Goal: Task Accomplishment & Management: Manage account settings

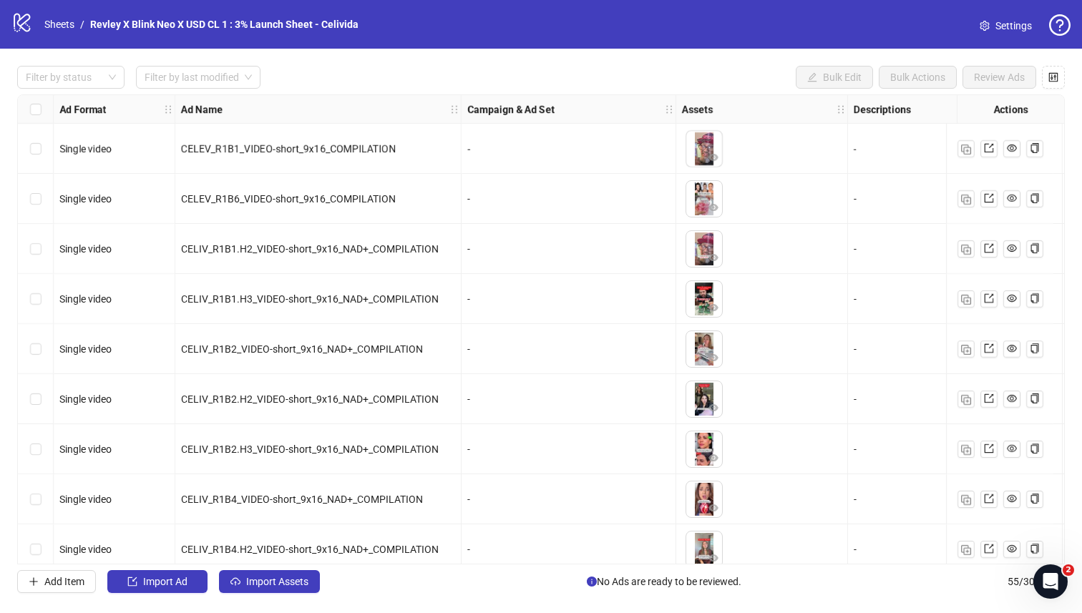
click at [858, 28] on span "Settings" at bounding box center [1014, 26] width 37 height 16
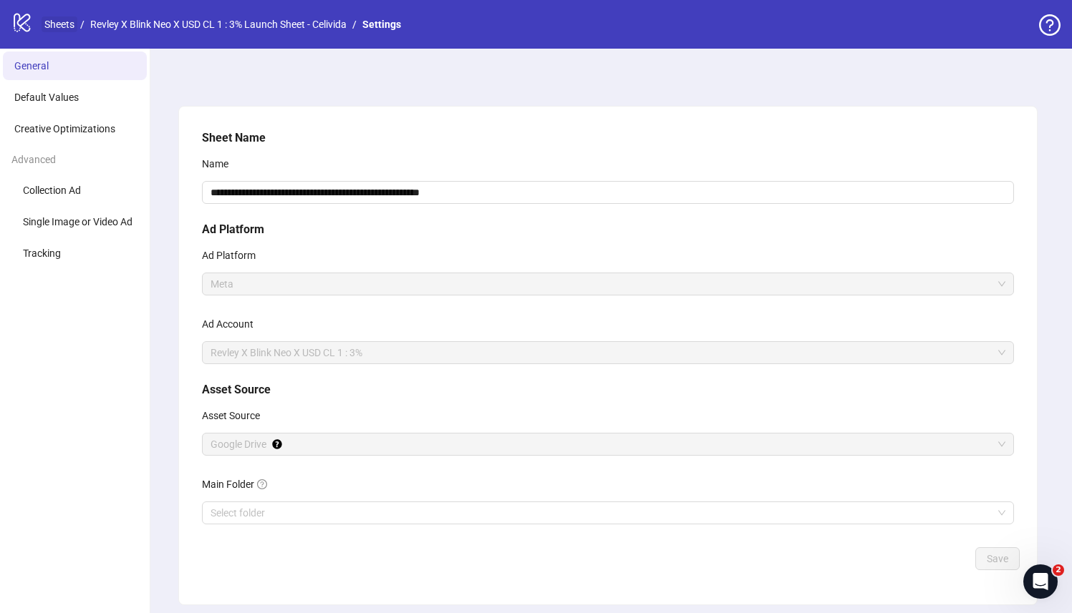
click at [72, 24] on link "Sheets" at bounding box center [60, 24] width 36 height 16
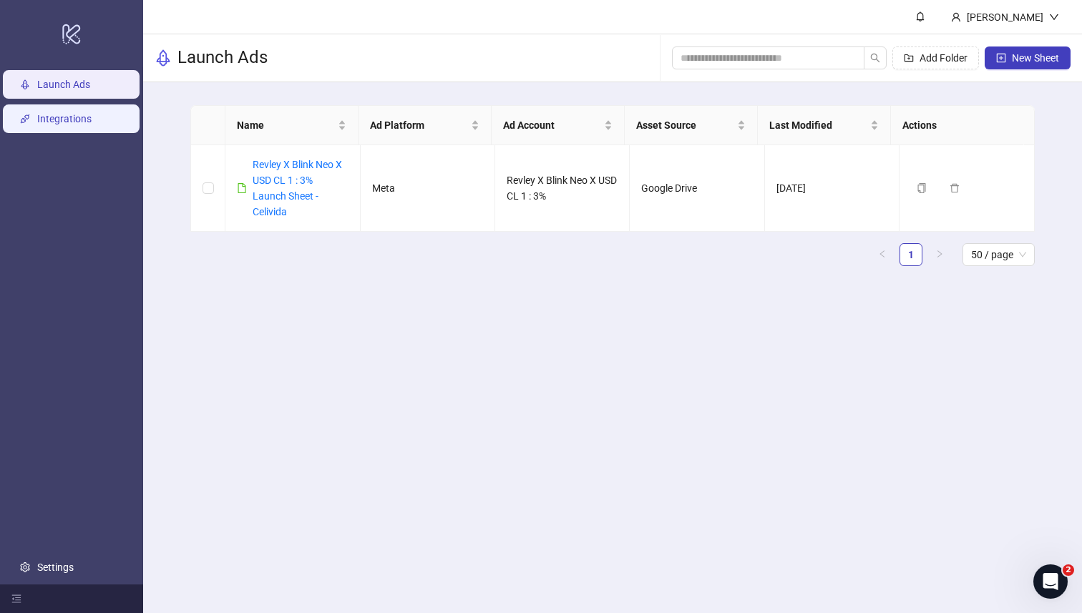
click at [79, 124] on link "Integrations" at bounding box center [64, 119] width 54 height 11
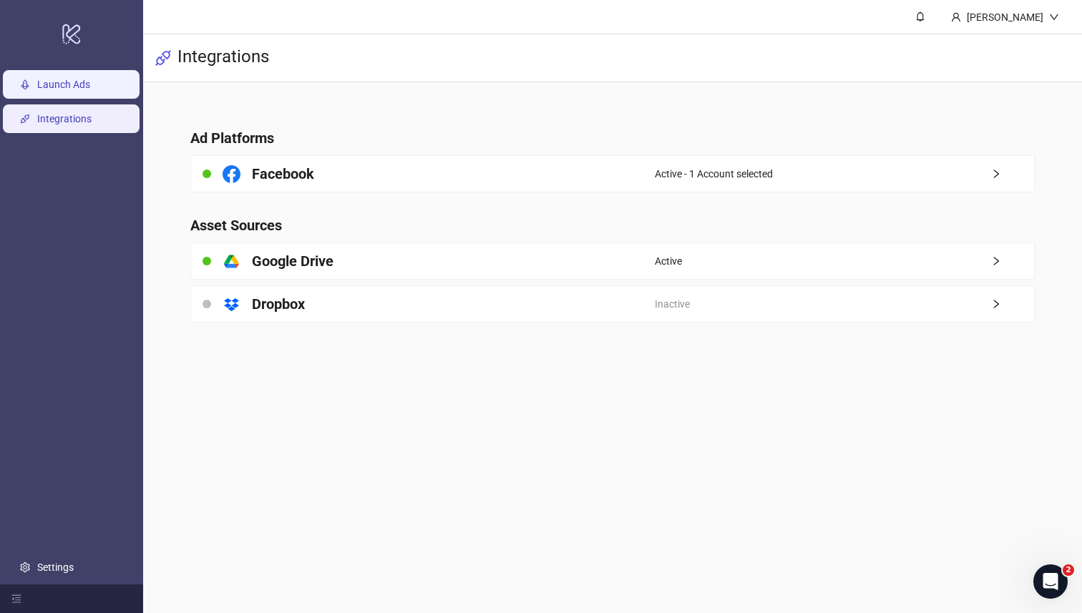
click at [90, 91] on link "Launch Ads" at bounding box center [63, 84] width 53 height 11
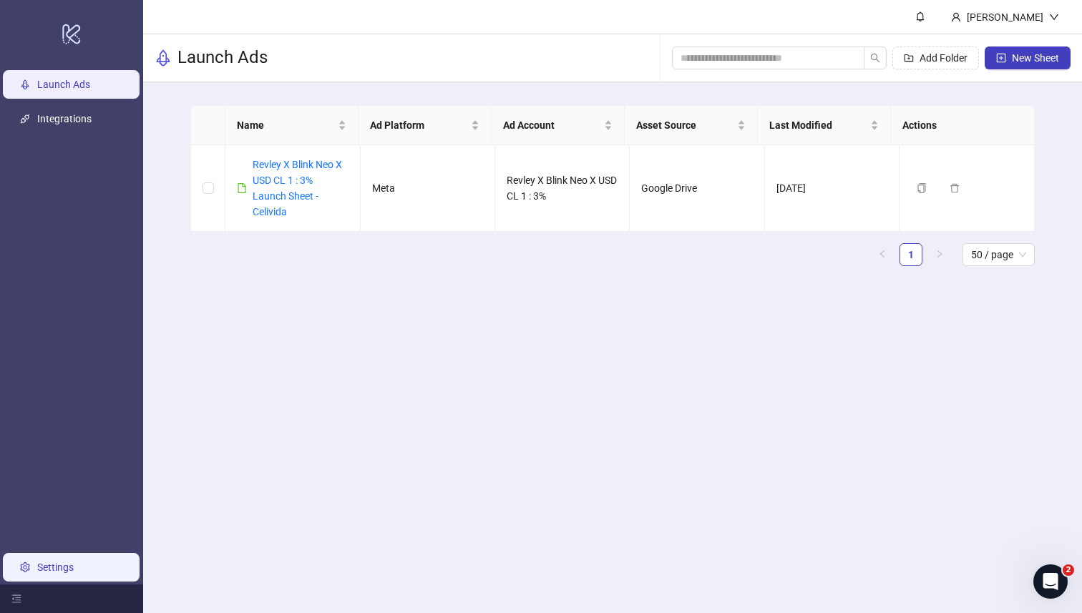
click at [42, 573] on link "Settings" at bounding box center [55, 567] width 37 height 11
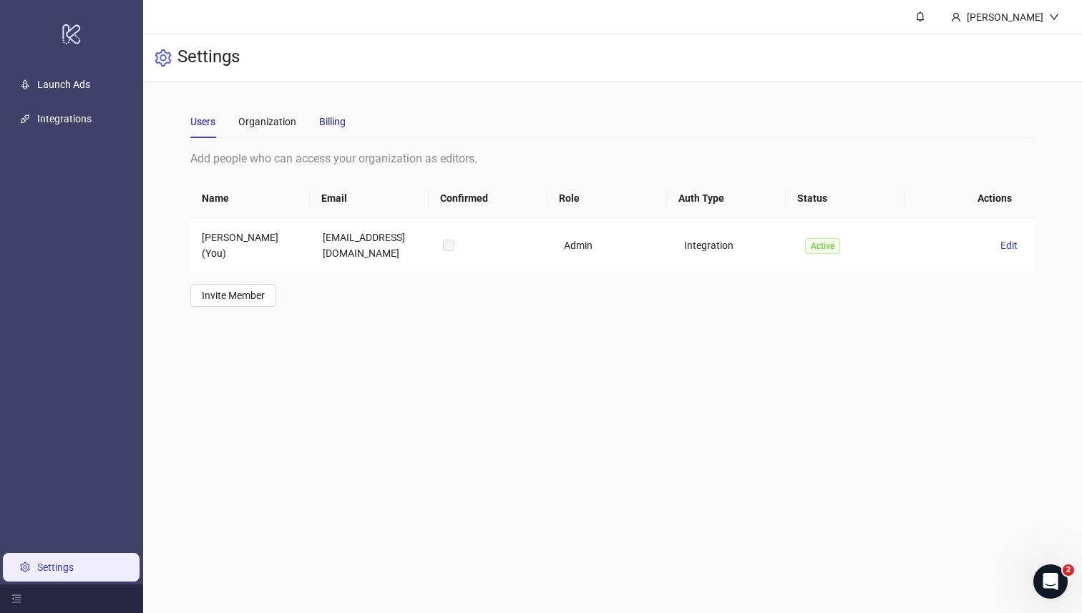
click at [327, 127] on div "Billing" at bounding box center [332, 122] width 26 height 16
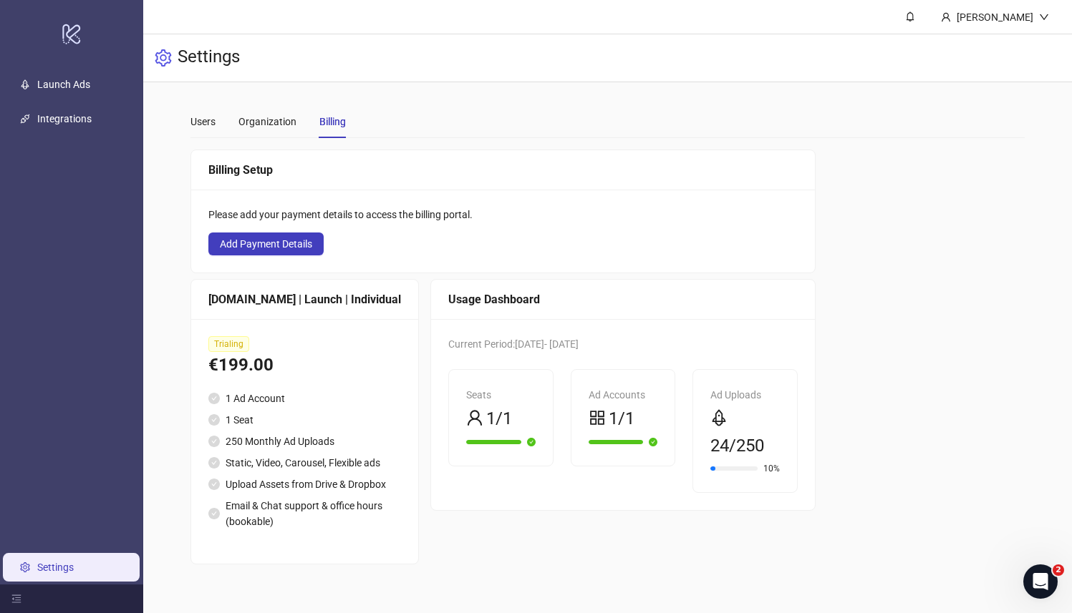
scroll to position [5, 0]
click at [55, 79] on link "Launch Ads" at bounding box center [63, 84] width 53 height 11
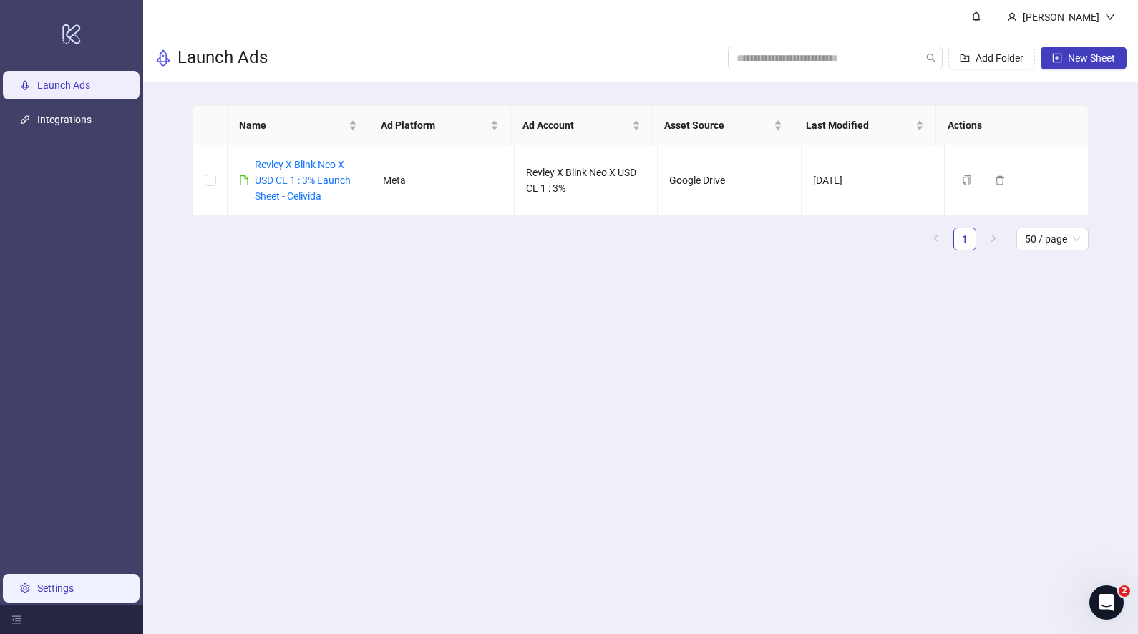
click at [74, 594] on link "Settings" at bounding box center [55, 588] width 37 height 11
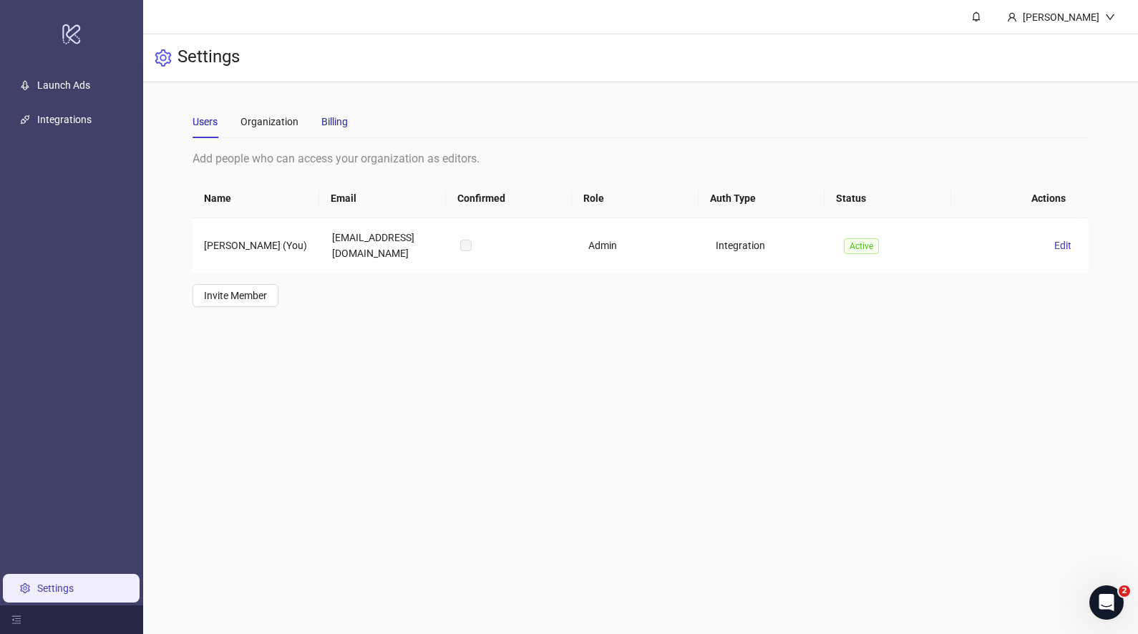
click at [344, 129] on div "Billing" at bounding box center [334, 122] width 26 height 16
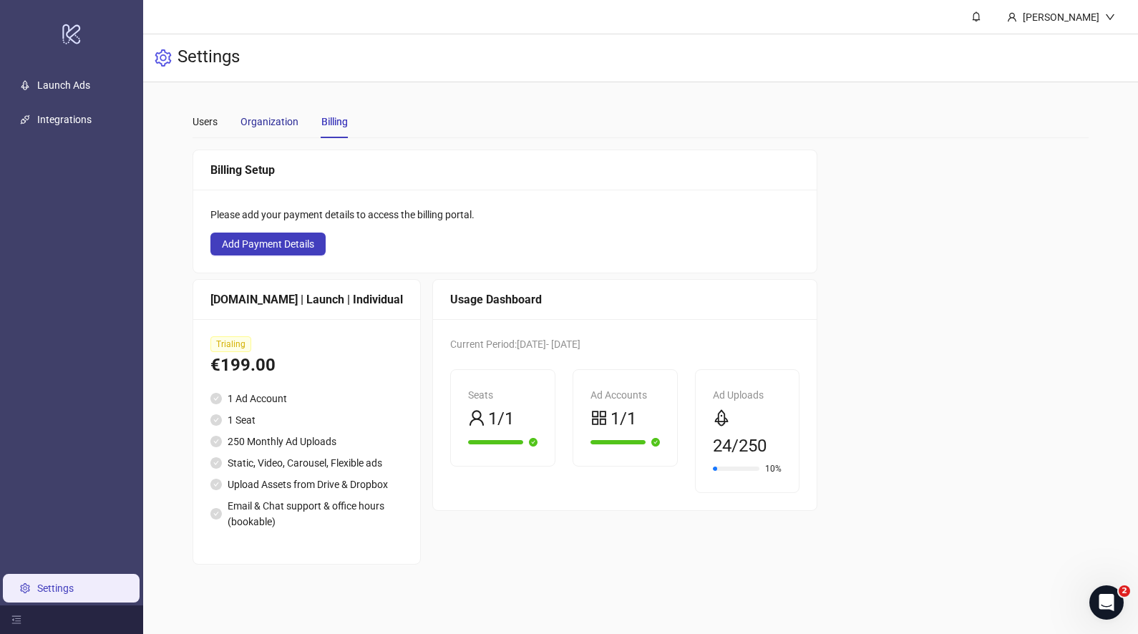
click at [266, 125] on div "Organization" at bounding box center [270, 122] width 58 height 16
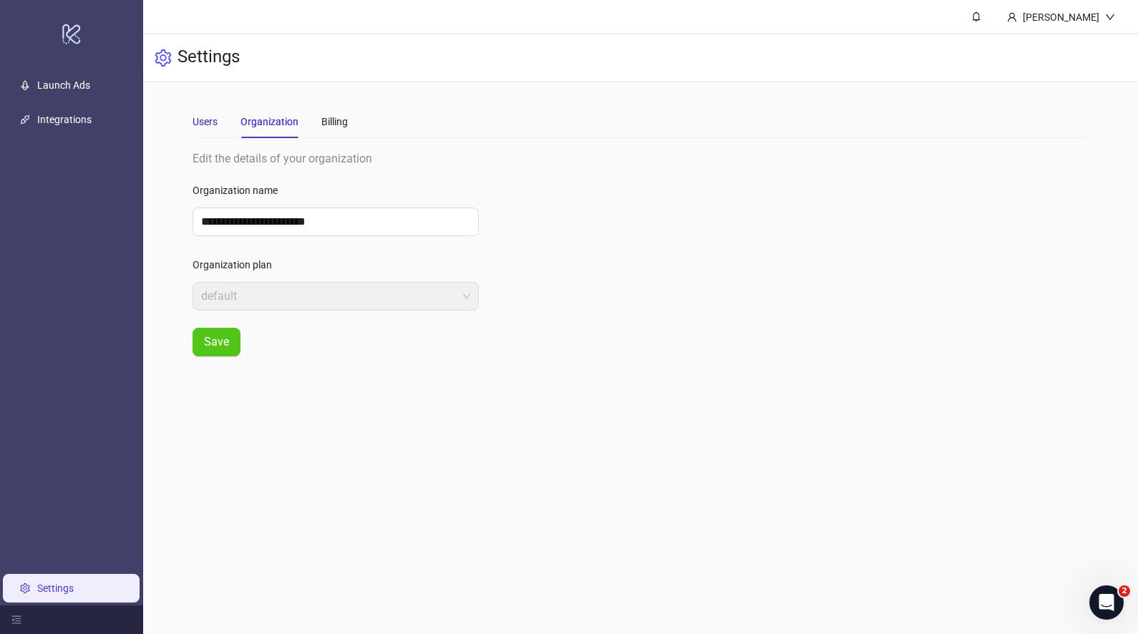
click at [206, 124] on div "Users" at bounding box center [205, 122] width 25 height 16
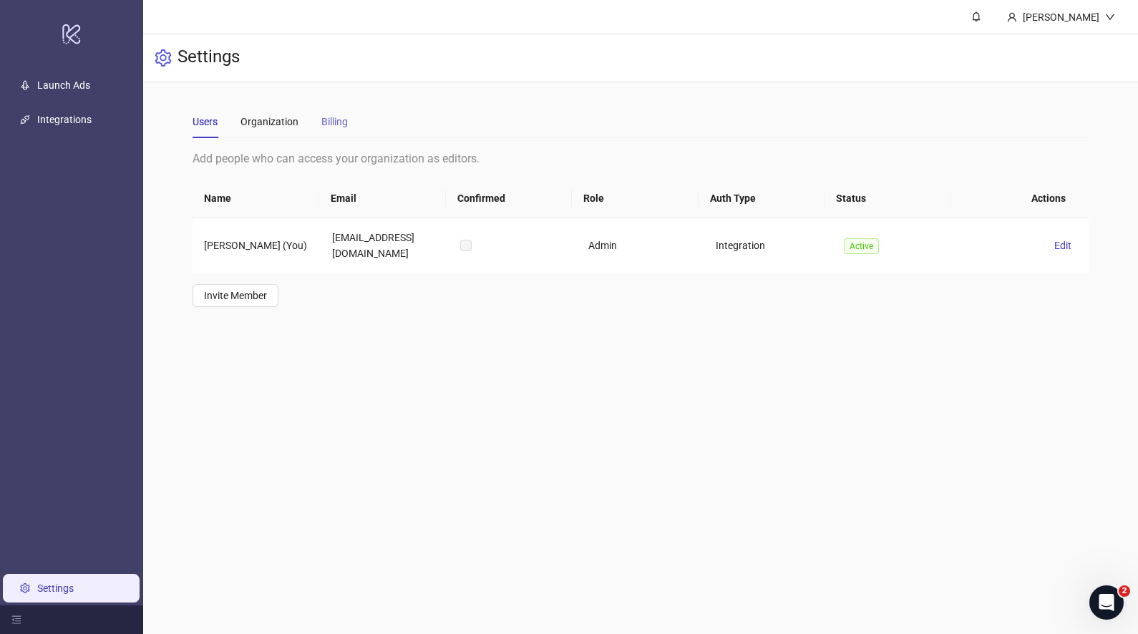
click at [344, 130] on div "Billing" at bounding box center [334, 121] width 26 height 33
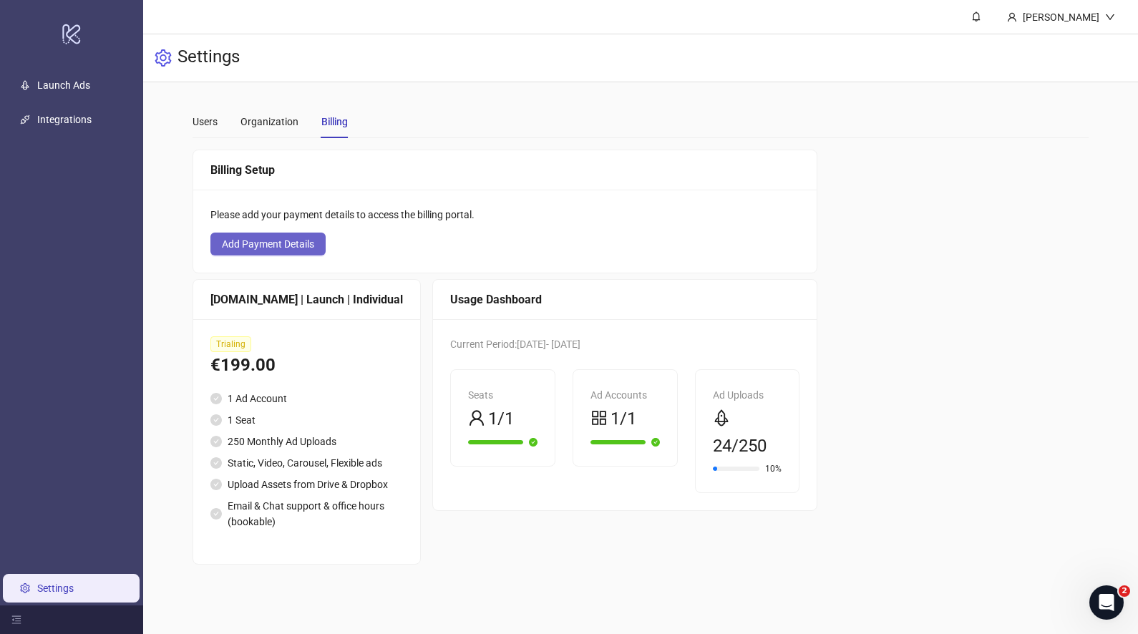
click at [298, 248] on span "Add Payment Details" at bounding box center [268, 243] width 92 height 11
click at [267, 371] on div "€199.00" at bounding box center [306, 365] width 193 height 27
click at [238, 301] on div "Kitchn.io | Launch | Individual" at bounding box center [306, 300] width 193 height 18
click at [225, 301] on div "Kitchn.io | Launch | Individual" at bounding box center [306, 300] width 193 height 18
click at [335, 296] on div "Kitchn.io | Launch | Individual" at bounding box center [306, 300] width 193 height 18
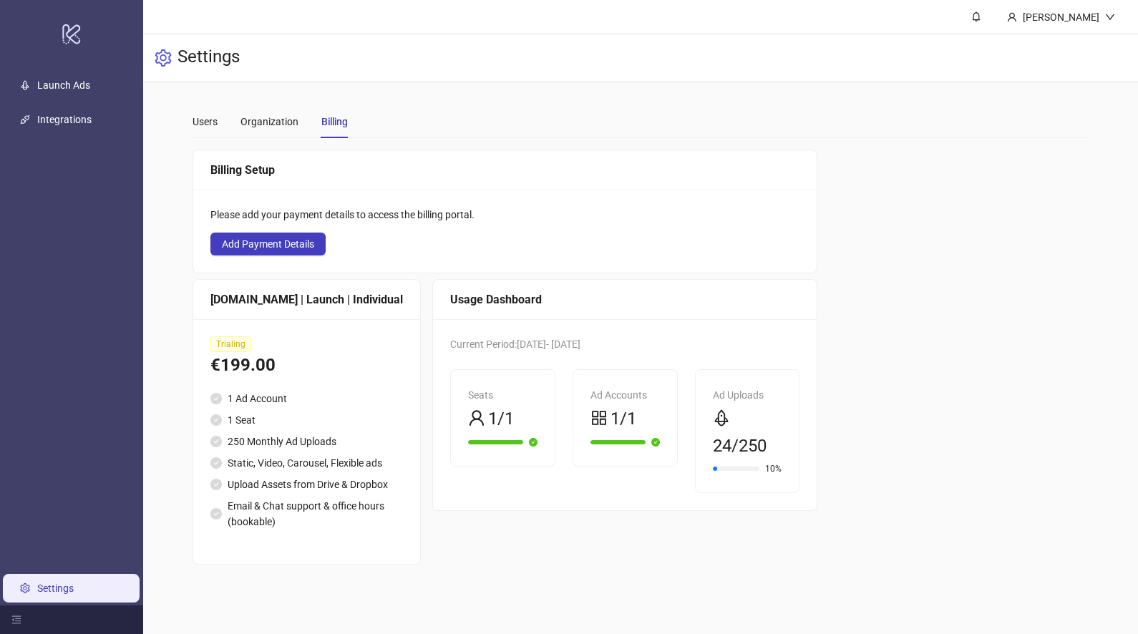
click at [74, 588] on link "Settings" at bounding box center [55, 588] width 37 height 11
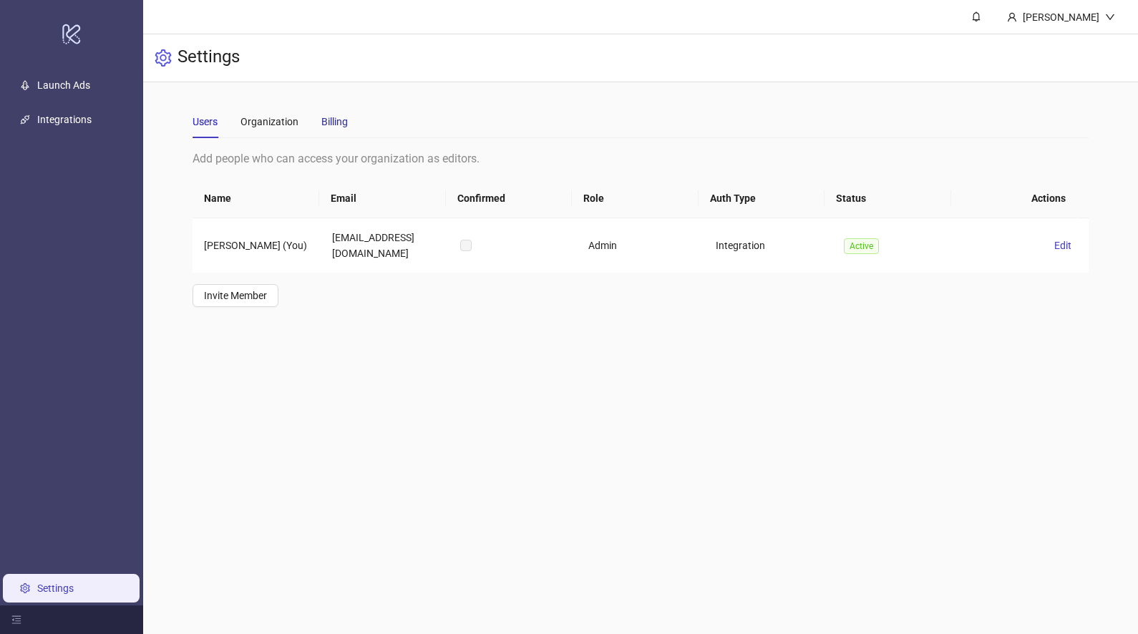
click at [347, 128] on div "Billing" at bounding box center [334, 122] width 26 height 16
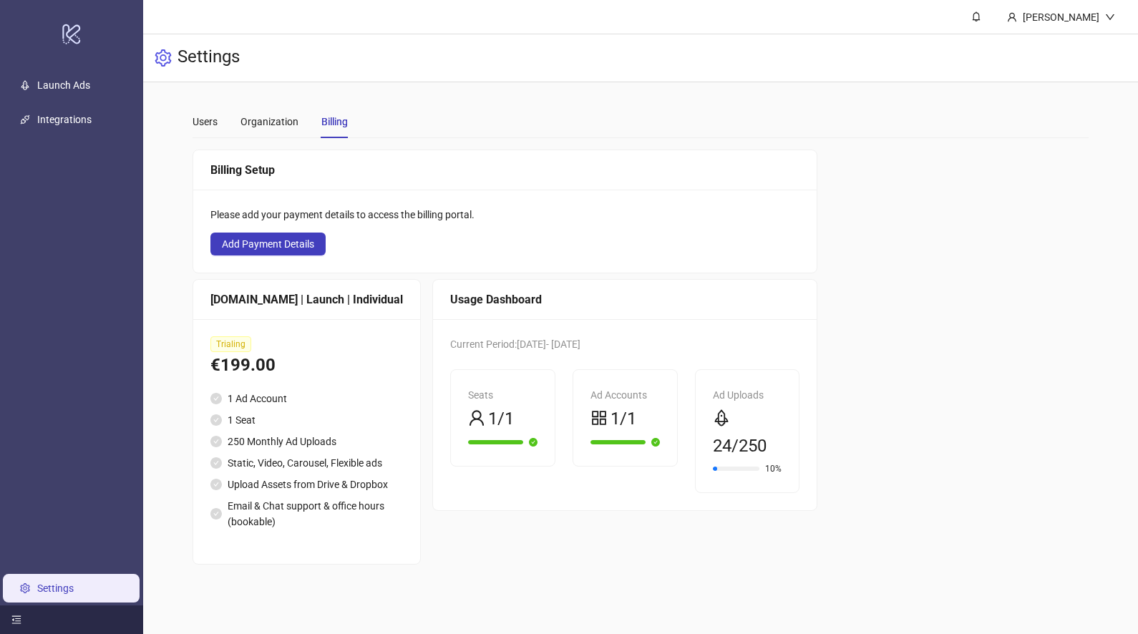
click at [54, 623] on div at bounding box center [71, 620] width 143 height 29
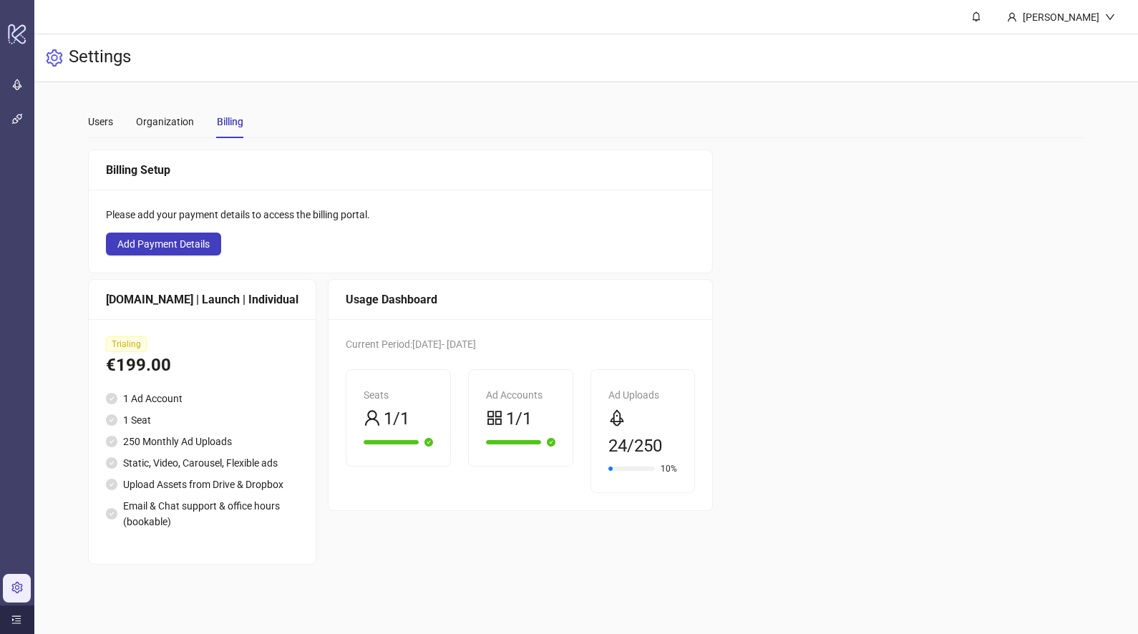
click at [54, 623] on main "Sederick Wright Settings Users Organization Billing Add people who can access y…" at bounding box center [586, 317] width 1104 height 634
click at [20, 620] on icon "menu-unfold" at bounding box center [16, 620] width 10 height 10
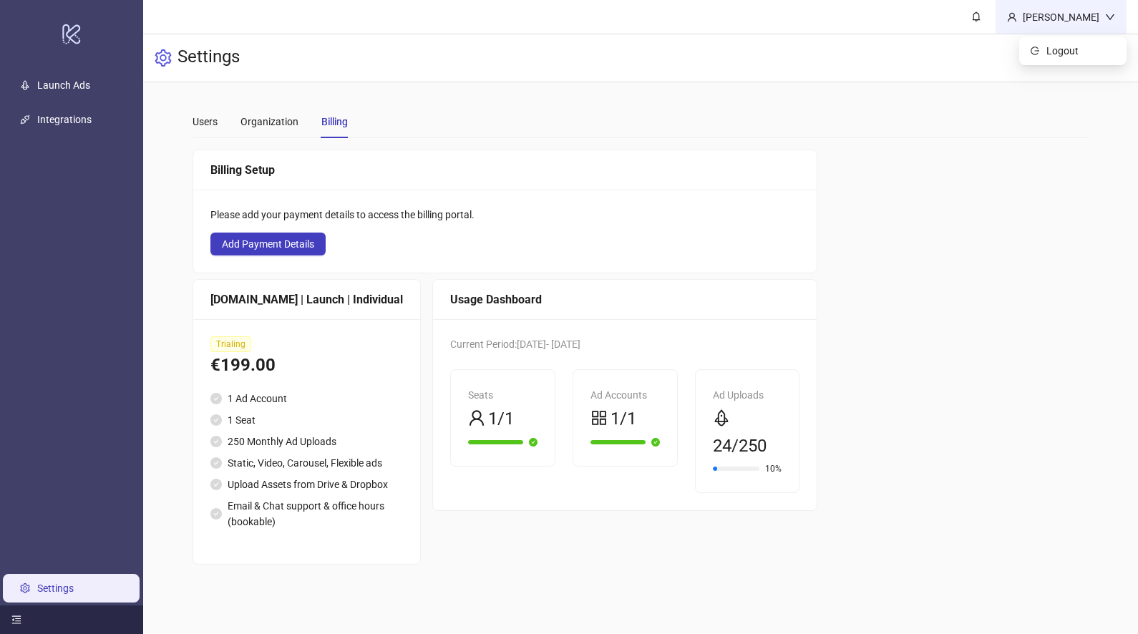
click at [1077, 11] on div "[PERSON_NAME]" at bounding box center [1061, 17] width 88 height 16
click at [301, 301] on div "[DOMAIN_NAME] | Launch | Individual" at bounding box center [306, 300] width 193 height 18
click at [333, 303] on div "[DOMAIN_NAME] | Launch | Individual" at bounding box center [306, 300] width 193 height 18
click at [258, 122] on div "Organization" at bounding box center [270, 122] width 58 height 16
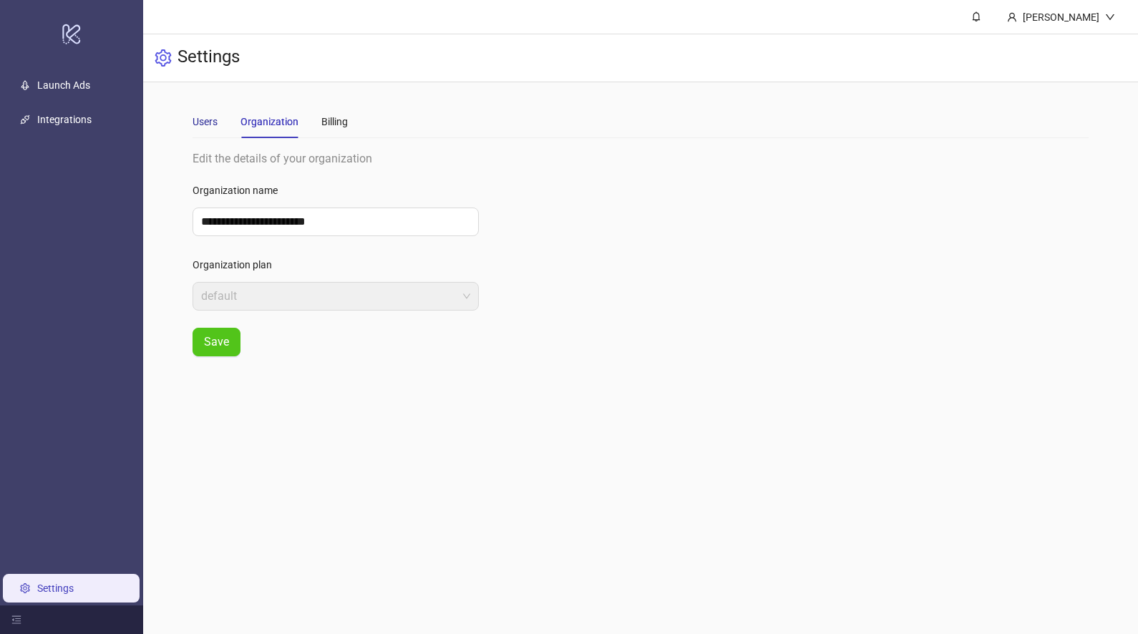
click at [204, 117] on div "Users" at bounding box center [205, 122] width 25 height 16
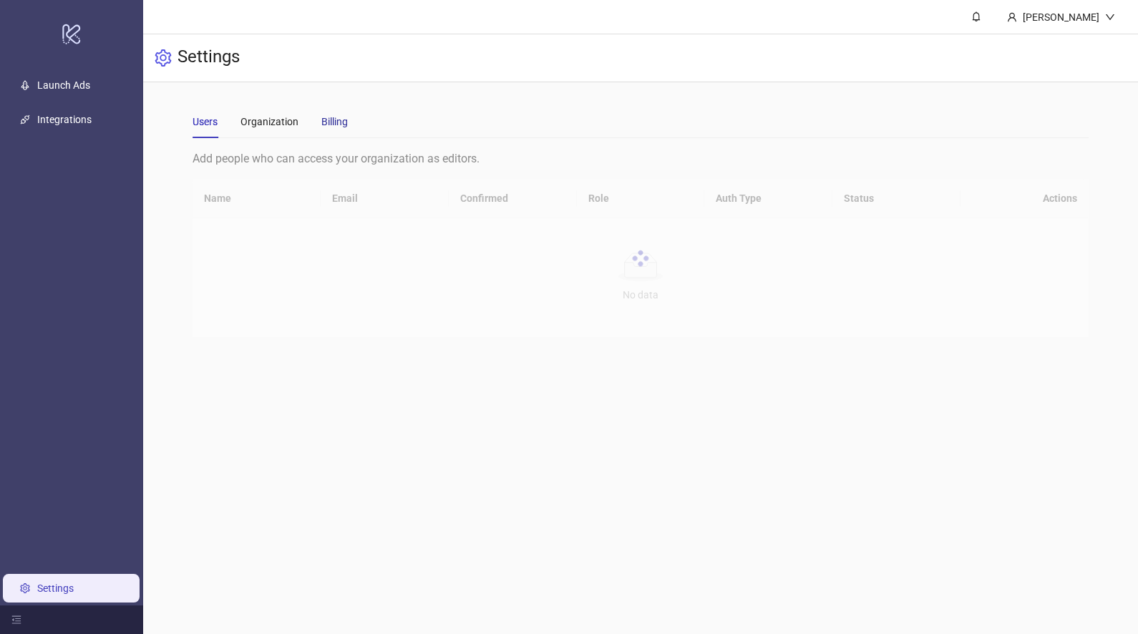
click at [329, 128] on div "Billing" at bounding box center [334, 122] width 26 height 16
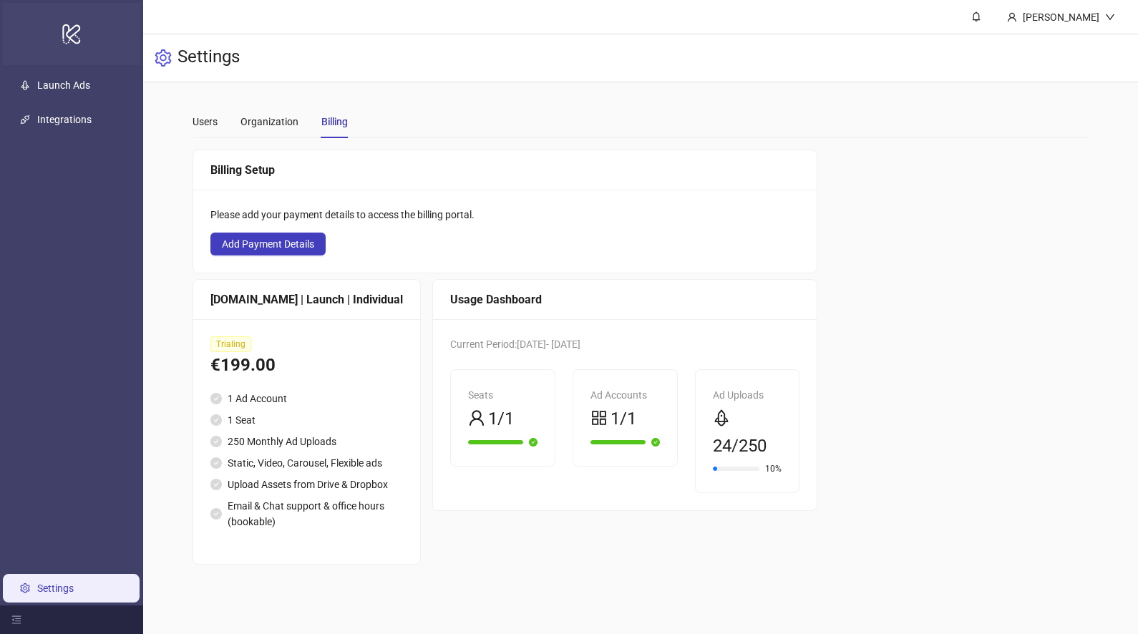
click at [79, 38] on icon "logo/logo-mobile" at bounding box center [72, 34] width 20 height 34
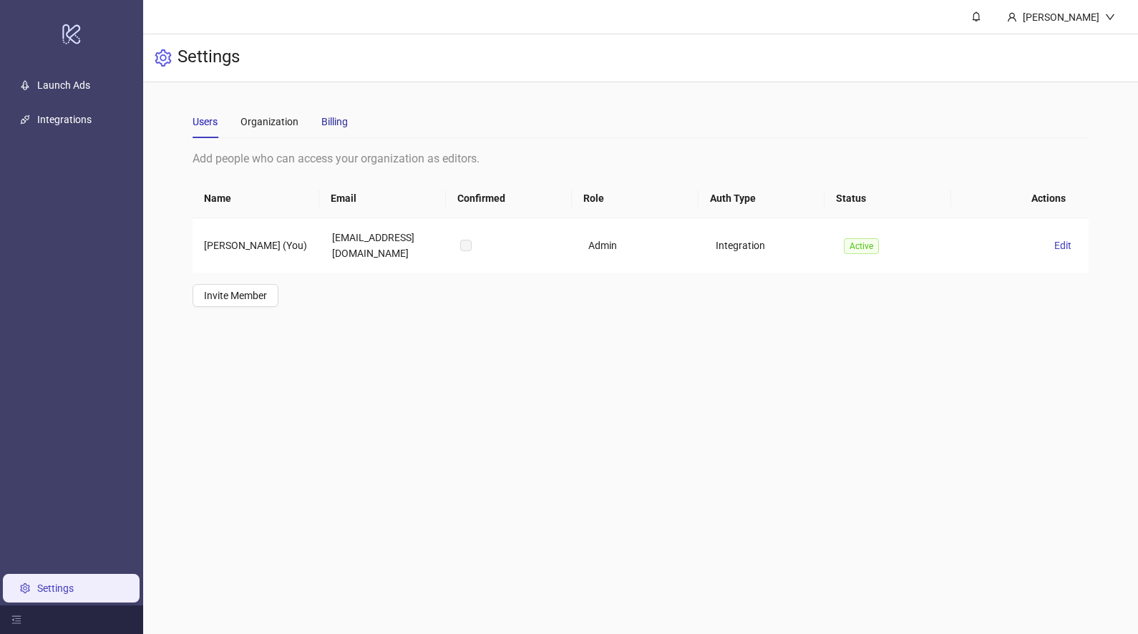
click at [333, 118] on div "Billing" at bounding box center [334, 122] width 26 height 16
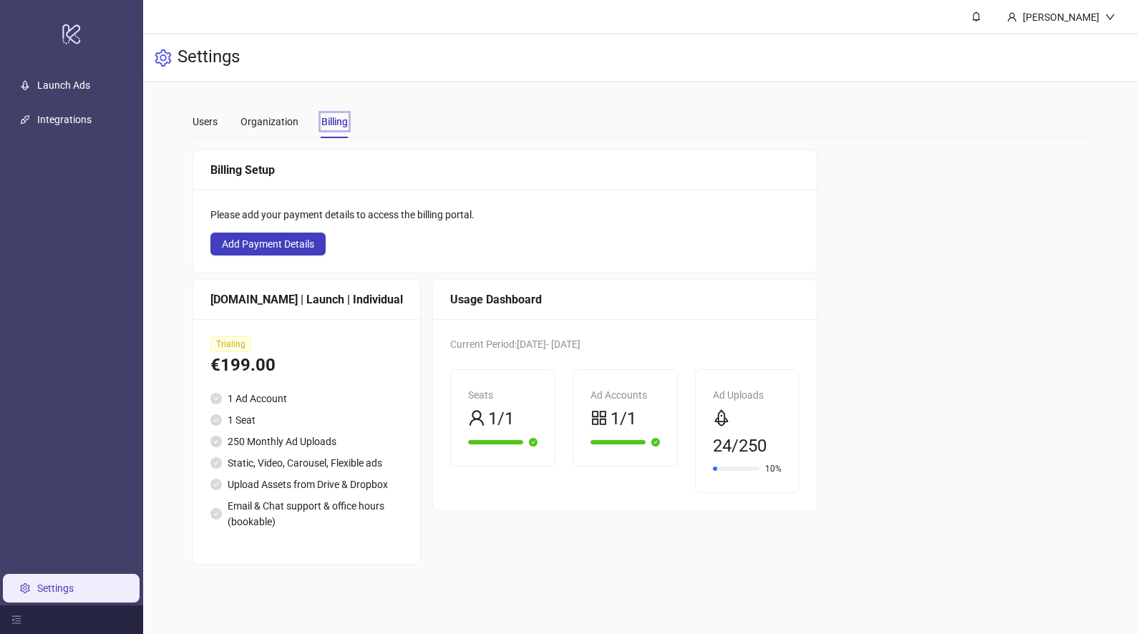
click at [466, 89] on main "Users Organization Tab 3 of 3 Billing Add people who can access your organizati…" at bounding box center [640, 334] width 918 height 505
click at [316, 253] on button "Add Payment Details" at bounding box center [267, 244] width 115 height 23
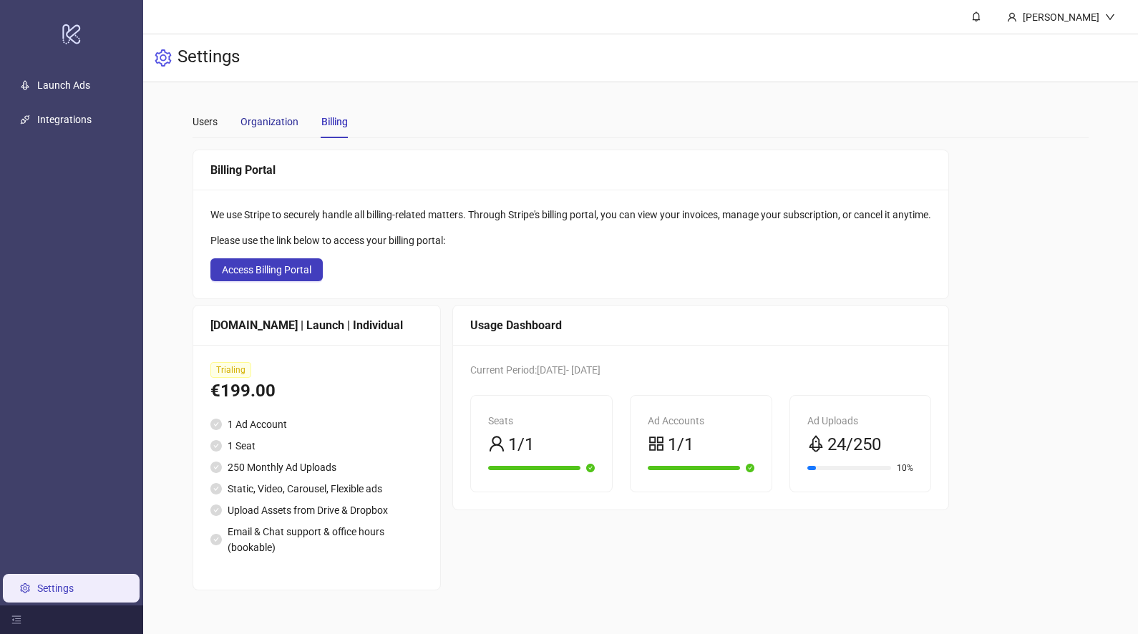
click at [271, 122] on div "Organization" at bounding box center [270, 122] width 58 height 16
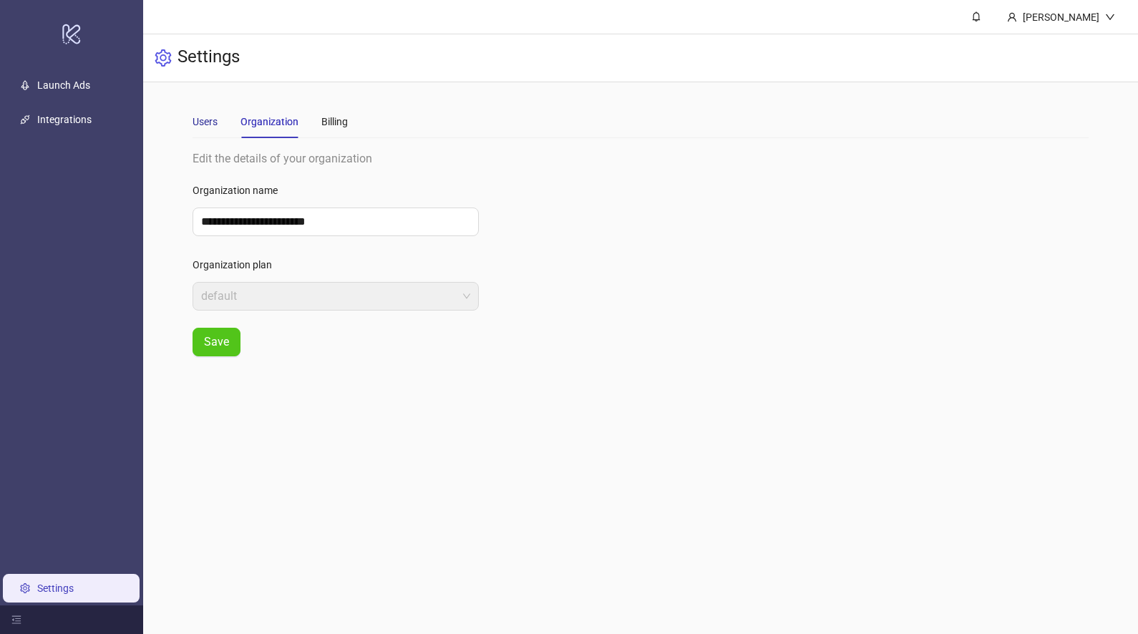
click at [217, 127] on div "Users" at bounding box center [205, 122] width 25 height 16
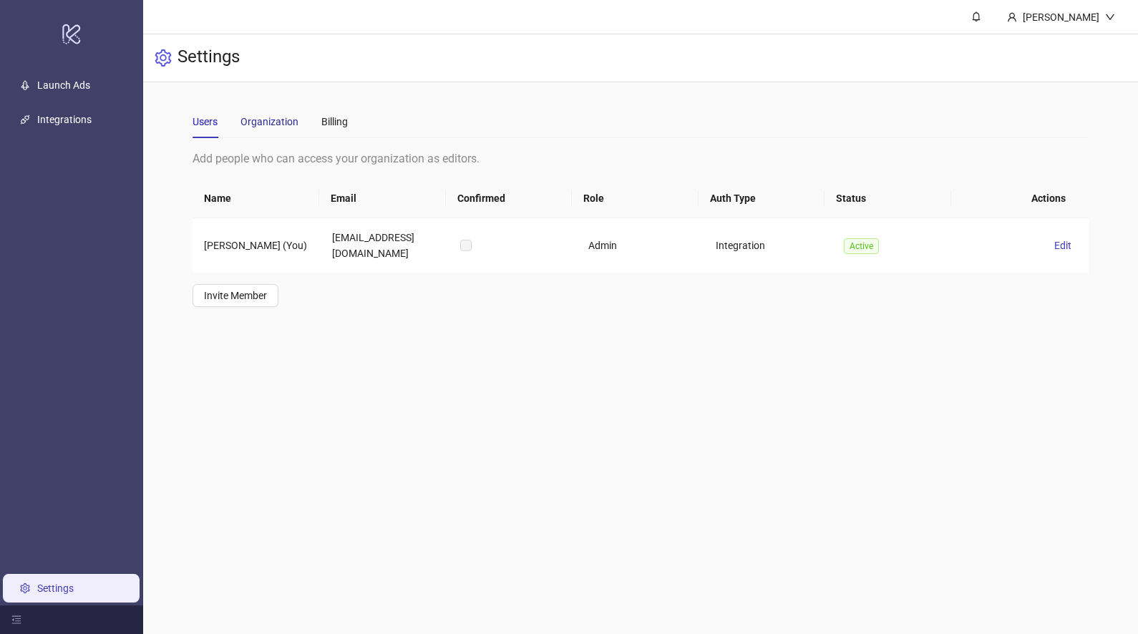
click at [256, 125] on div "Organization" at bounding box center [270, 122] width 58 height 16
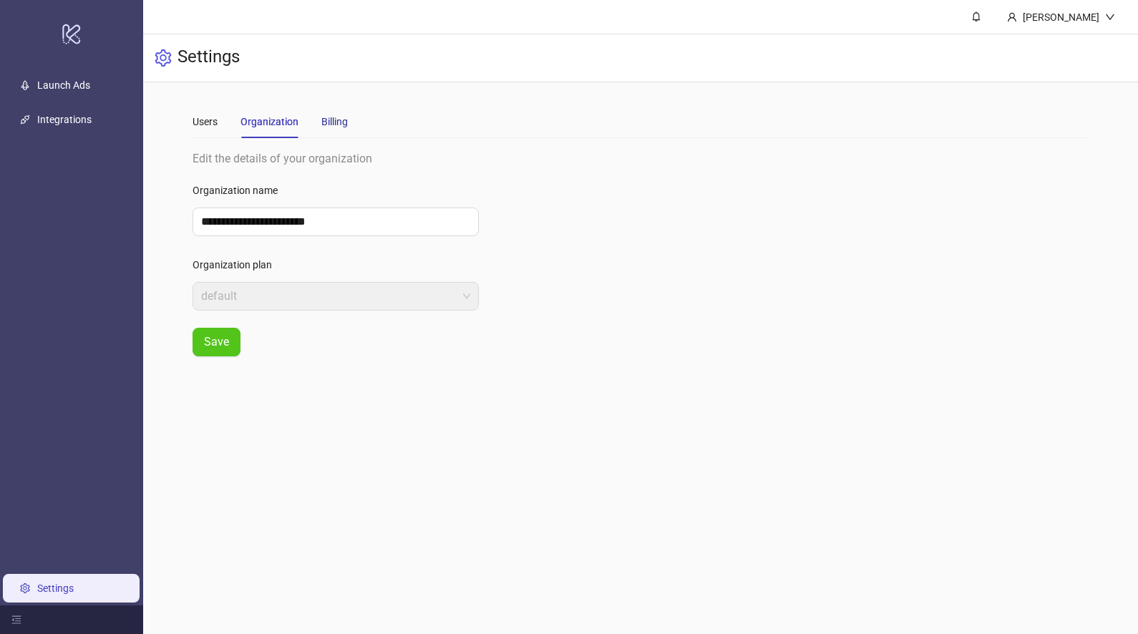
click at [346, 115] on div "Billing" at bounding box center [334, 122] width 26 height 16
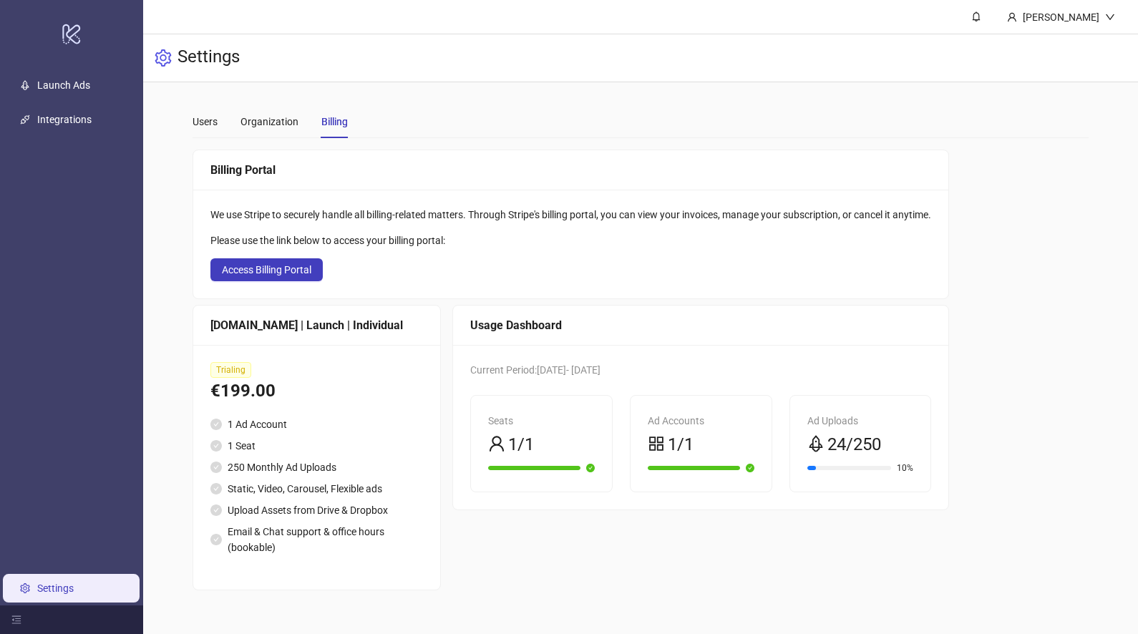
click at [329, 339] on div "Kitchn.io | Launch | Individual" at bounding box center [316, 326] width 247 height 40
click at [322, 326] on div "Kitchn.io | Launch | Individual" at bounding box center [316, 325] width 213 height 18
click at [286, 258] on button "Access Billing Portal" at bounding box center [266, 269] width 112 height 23
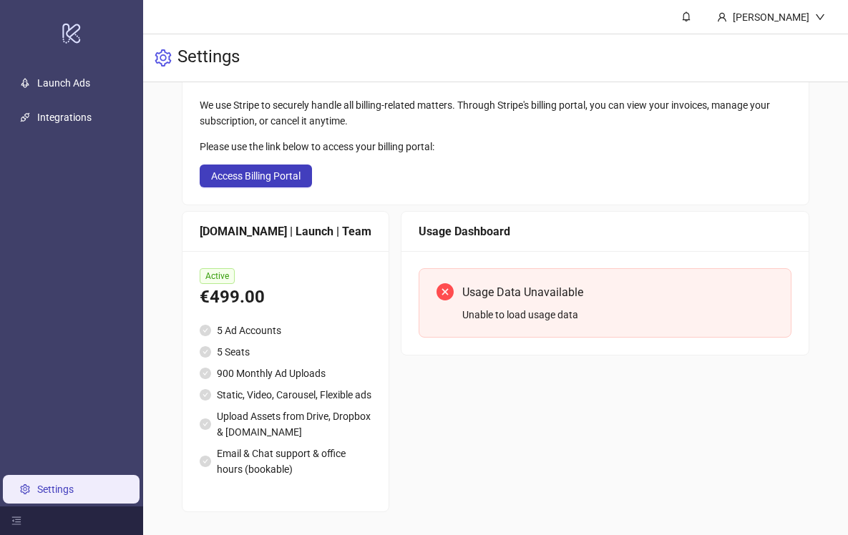
scroll to position [125, 0]
click at [269, 369] on ul "5 Ad Accounts 5 Seats 900 Monthly Ad Uploads Static, Video, Carousel, Flexible …" at bounding box center [286, 400] width 172 height 155
click at [73, 112] on link "Integrations" at bounding box center [64, 117] width 54 height 11
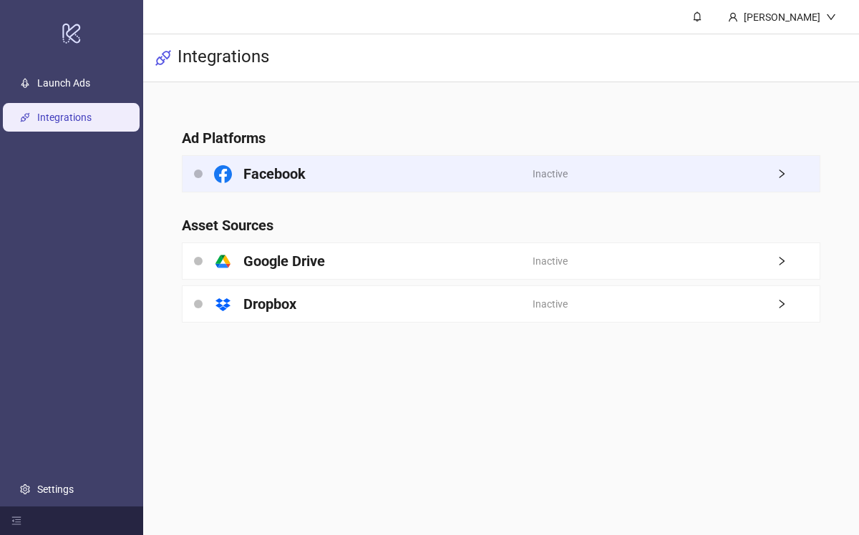
click at [611, 173] on div "Inactive" at bounding box center [676, 174] width 286 height 36
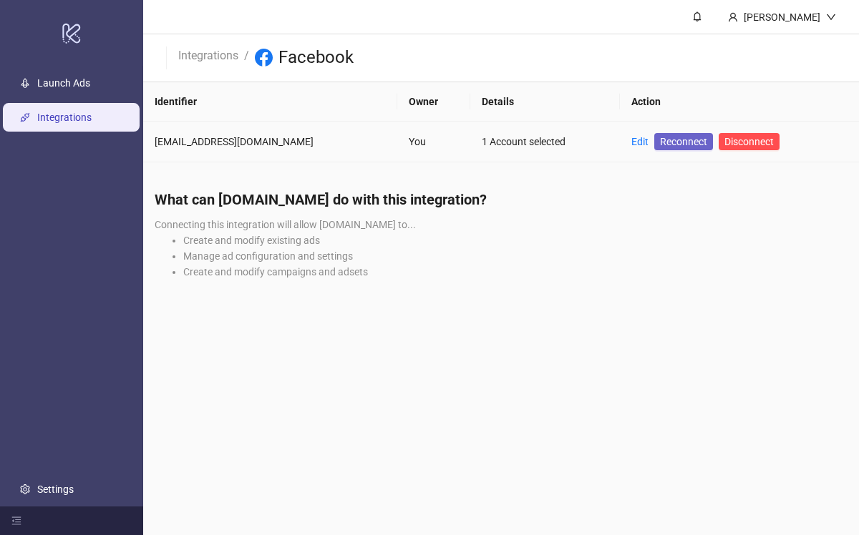
click at [660, 148] on span "Reconnect" at bounding box center [683, 142] width 47 height 16
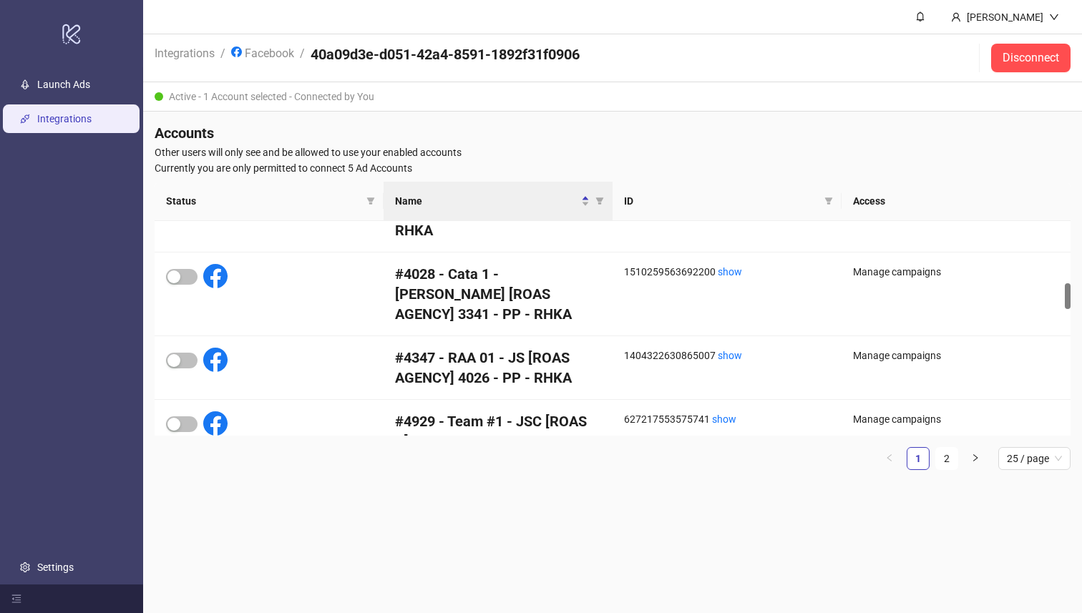
scroll to position [520, 0]
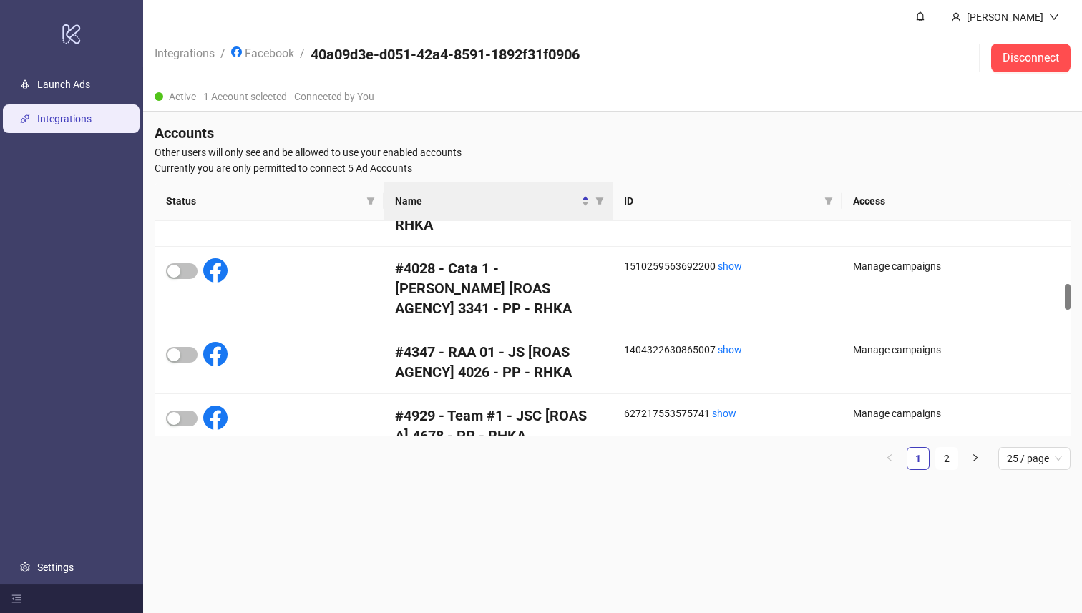
drag, startPoint x: 1068, startPoint y: 253, endPoint x: 1071, endPoint y: 300, distance: 46.6
click at [1071, 300] on div "Accounts Other users will only see and be allowed to use your enabled accounts …" at bounding box center [612, 303] width 939 height 382
click at [328, 206] on span "Status" at bounding box center [263, 201] width 195 height 16
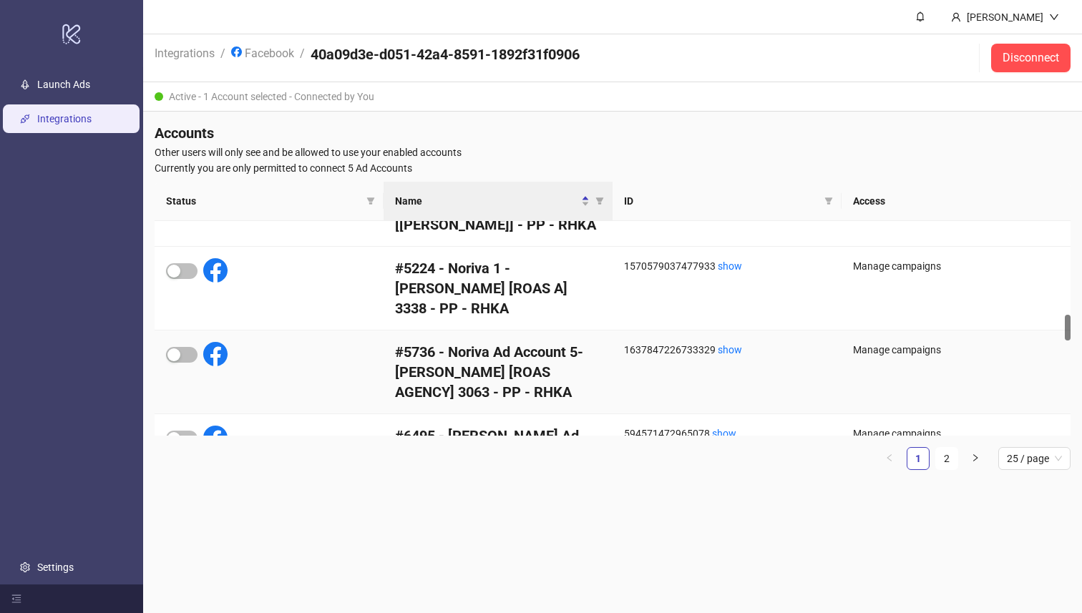
scroll to position [0, 0]
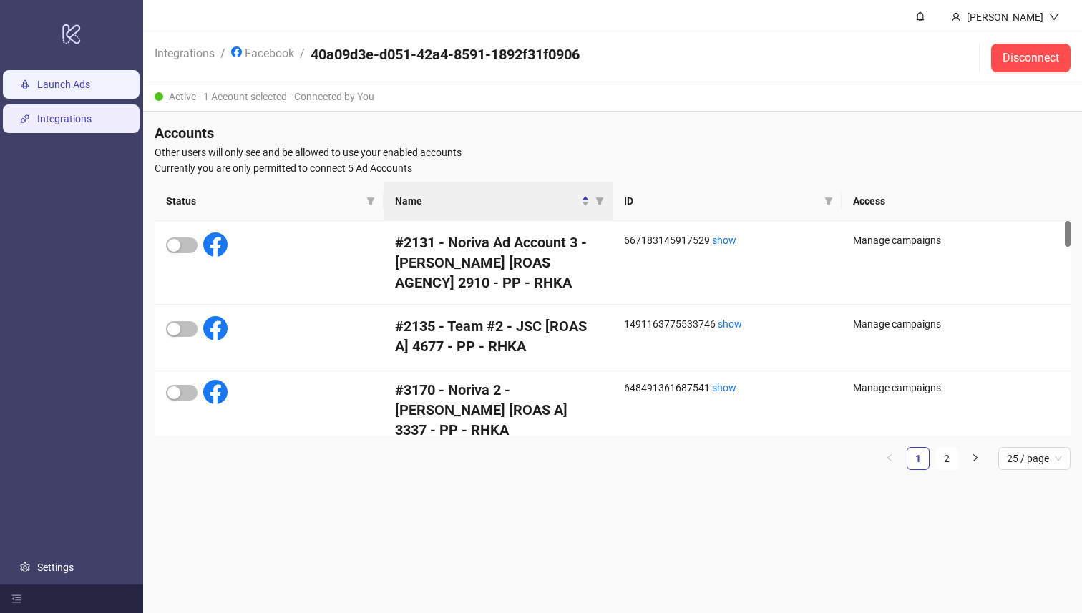
click at [74, 79] on link "Launch Ads" at bounding box center [63, 84] width 53 height 11
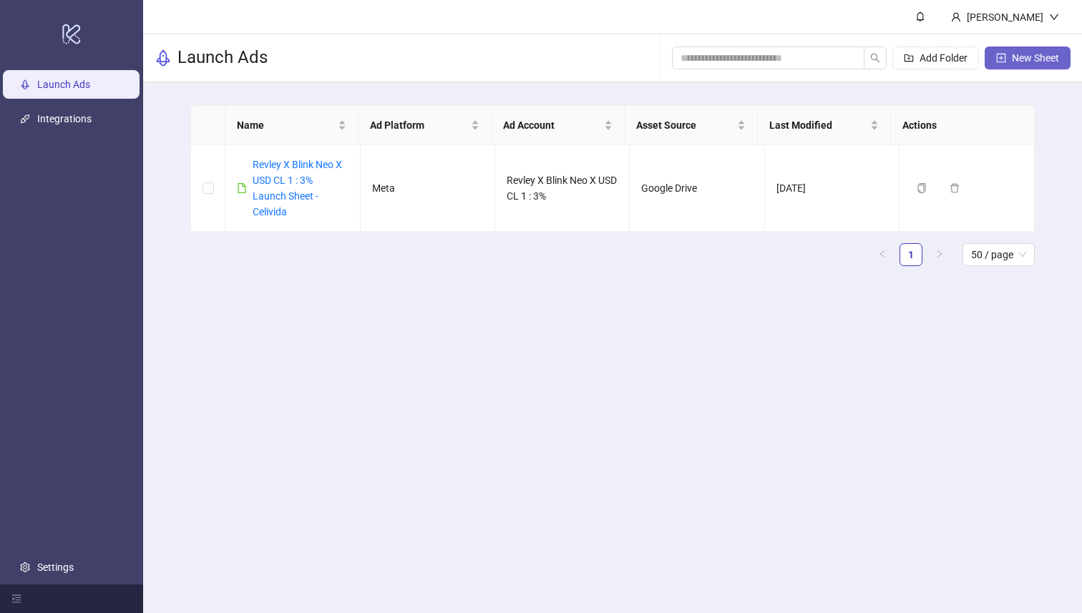
click at [1055, 51] on button "New Sheet" at bounding box center [1028, 58] width 86 height 23
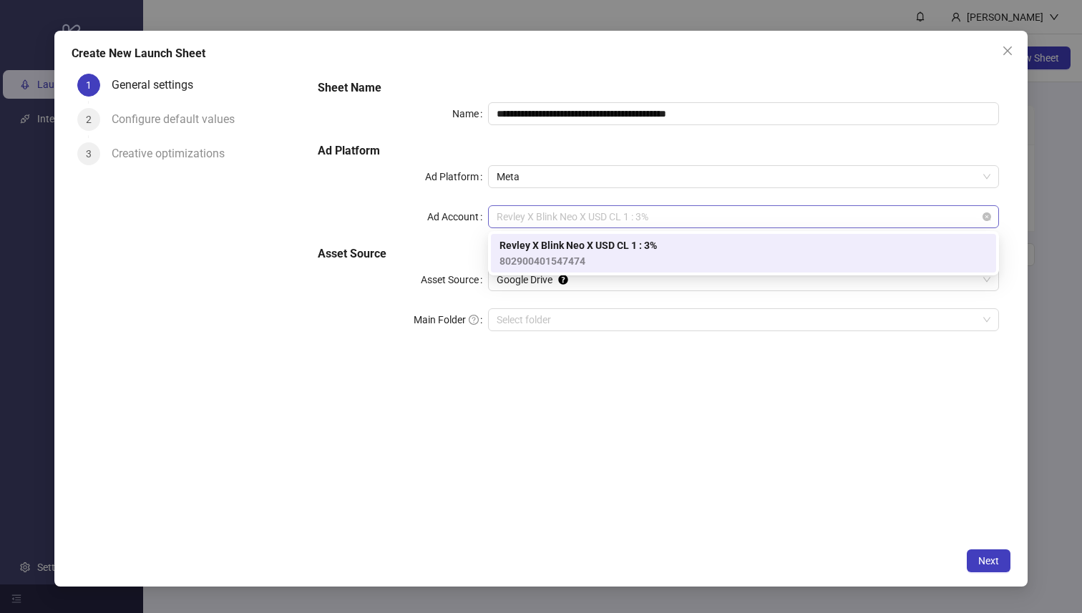
click at [624, 208] on span "Revley X Blink Neo X USD CL 1 : 3%" at bounding box center [744, 216] width 494 height 21
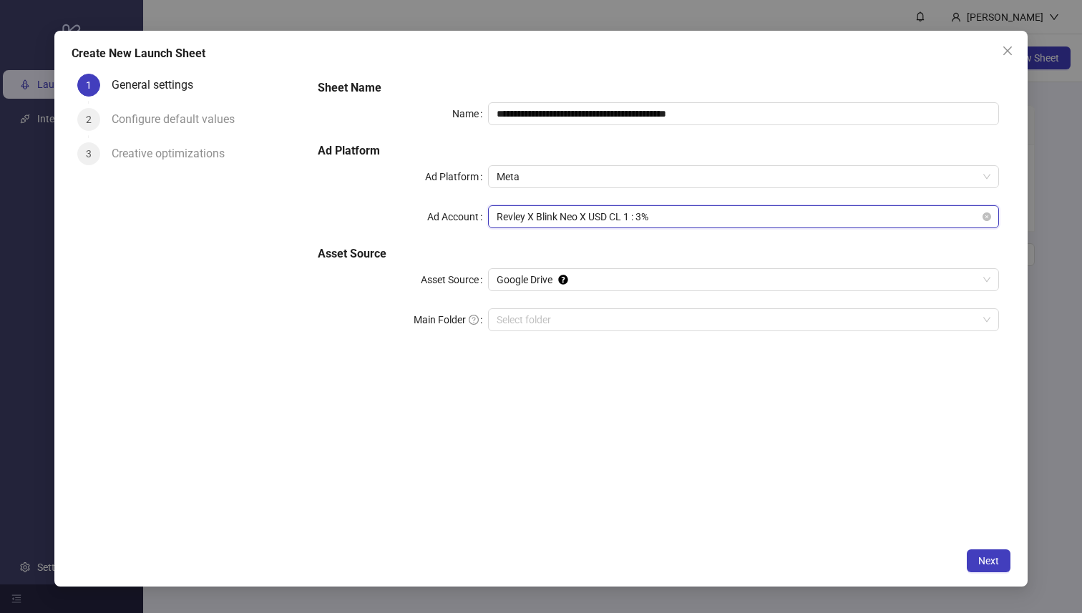
click at [624, 214] on span "Revley X Blink Neo X USD CL 1 : 3%" at bounding box center [744, 216] width 494 height 21
click at [651, 277] on span "Google Drive" at bounding box center [744, 279] width 494 height 21
click at [653, 260] on h5 "Asset Source" at bounding box center [659, 254] width 682 height 17
click at [1016, 42] on button "Close" at bounding box center [1007, 50] width 23 height 23
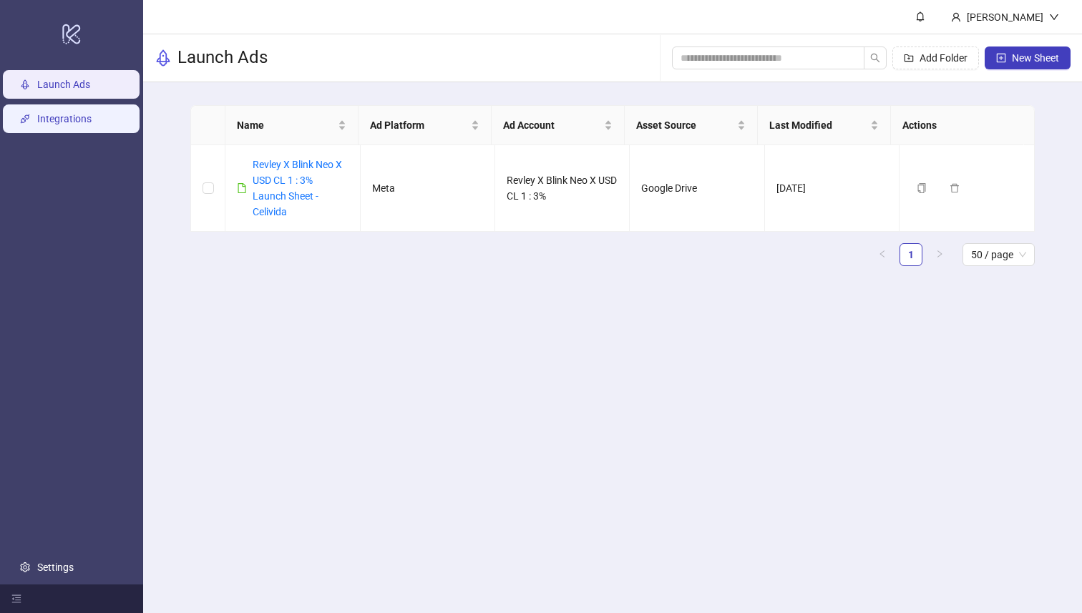
click at [83, 114] on link "Integrations" at bounding box center [64, 119] width 54 height 11
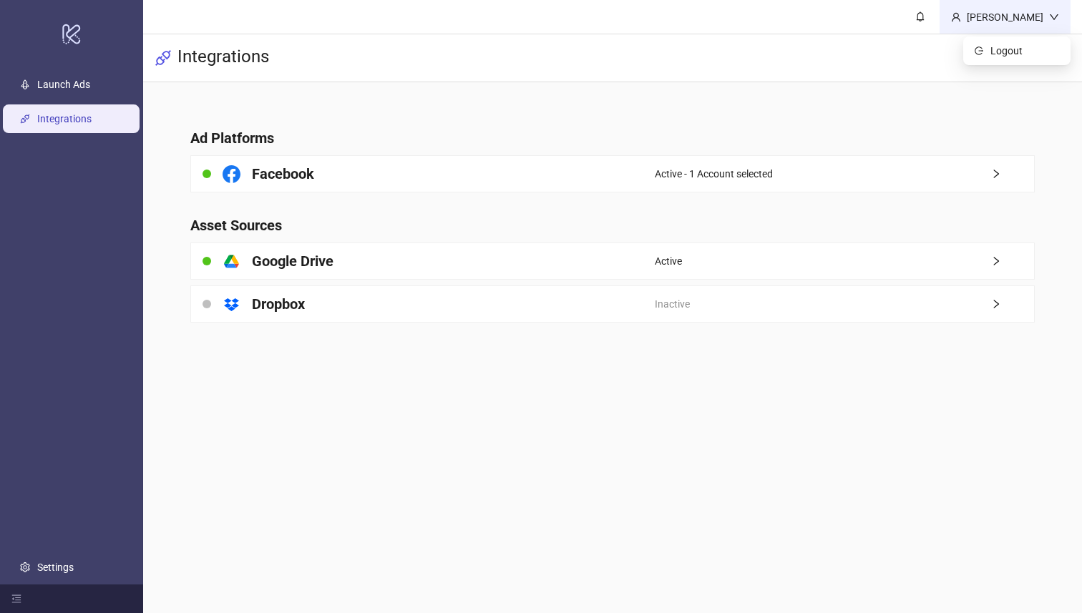
click at [984, 24] on div "[PERSON_NAME]" at bounding box center [1005, 17] width 88 height 16
